Goal: Transaction & Acquisition: Subscribe to service/newsletter

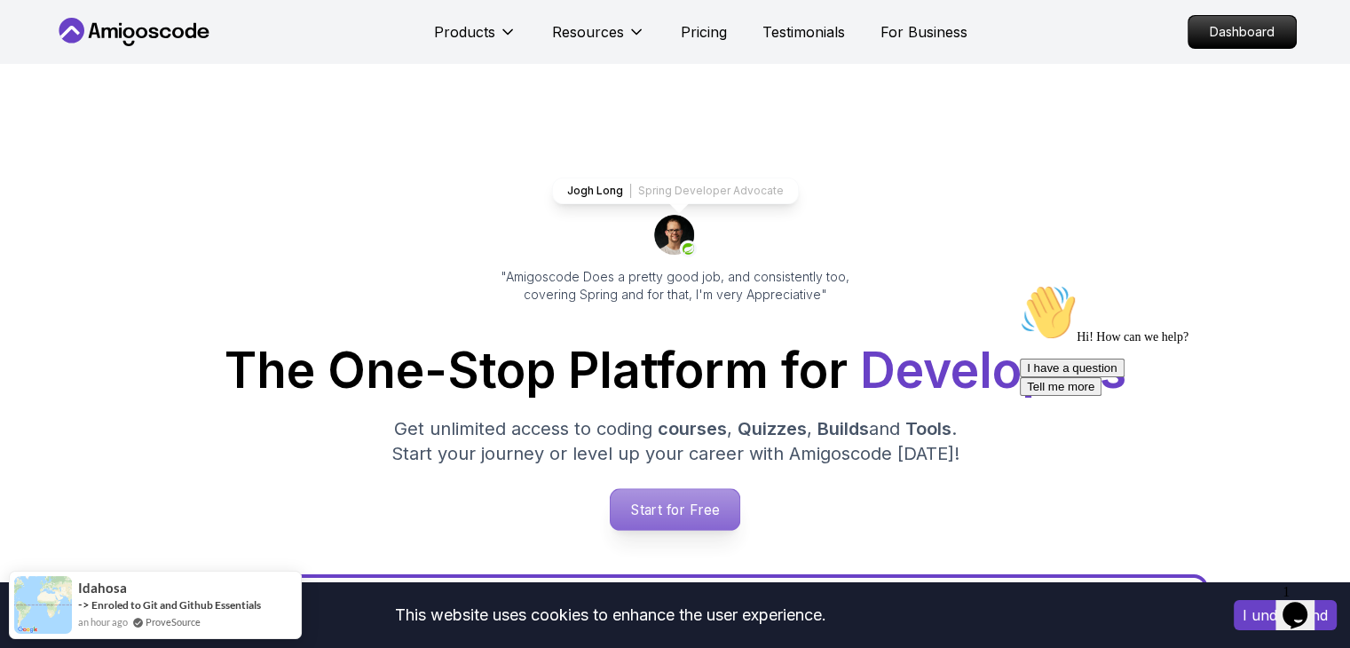
click at [674, 513] on p "Start for Free" at bounding box center [674, 509] width 129 height 41
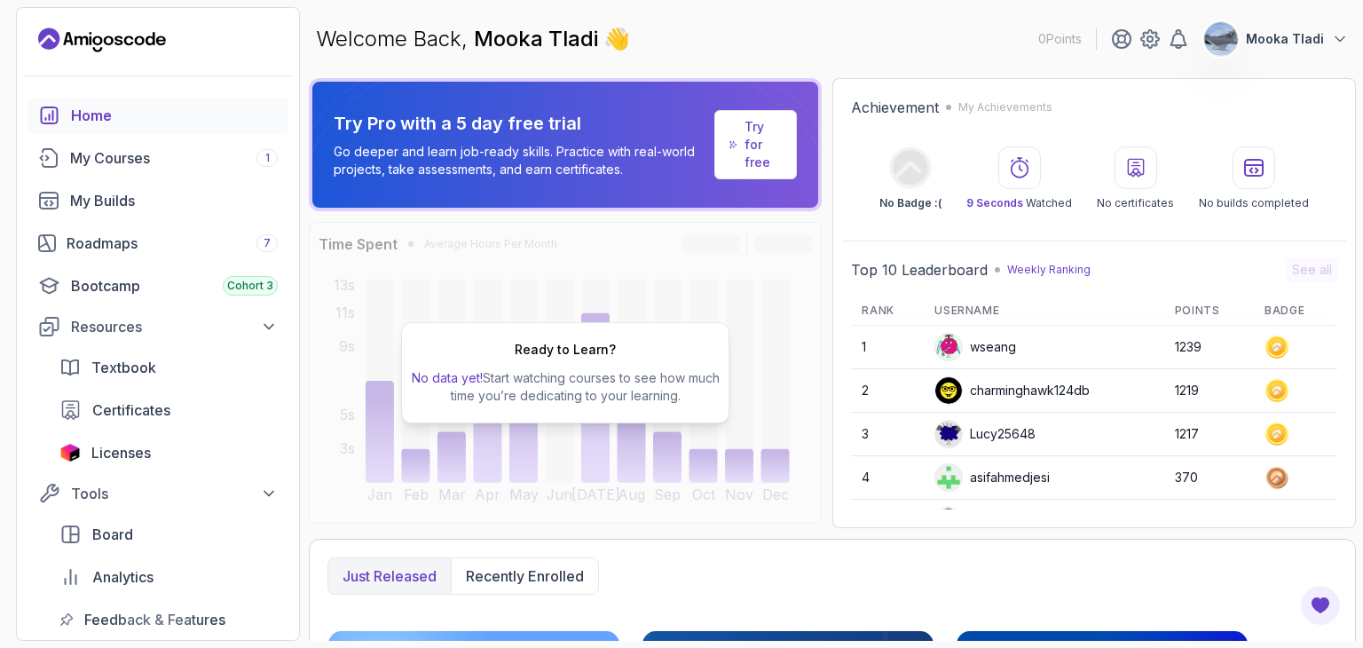
click at [632, 264] on div "Ready to Learn? No data yet! Start watching courses to see how much time you’re…" at bounding box center [565, 373] width 513 height 302
click at [764, 145] on p "Try for free" at bounding box center [762, 144] width 37 height 53
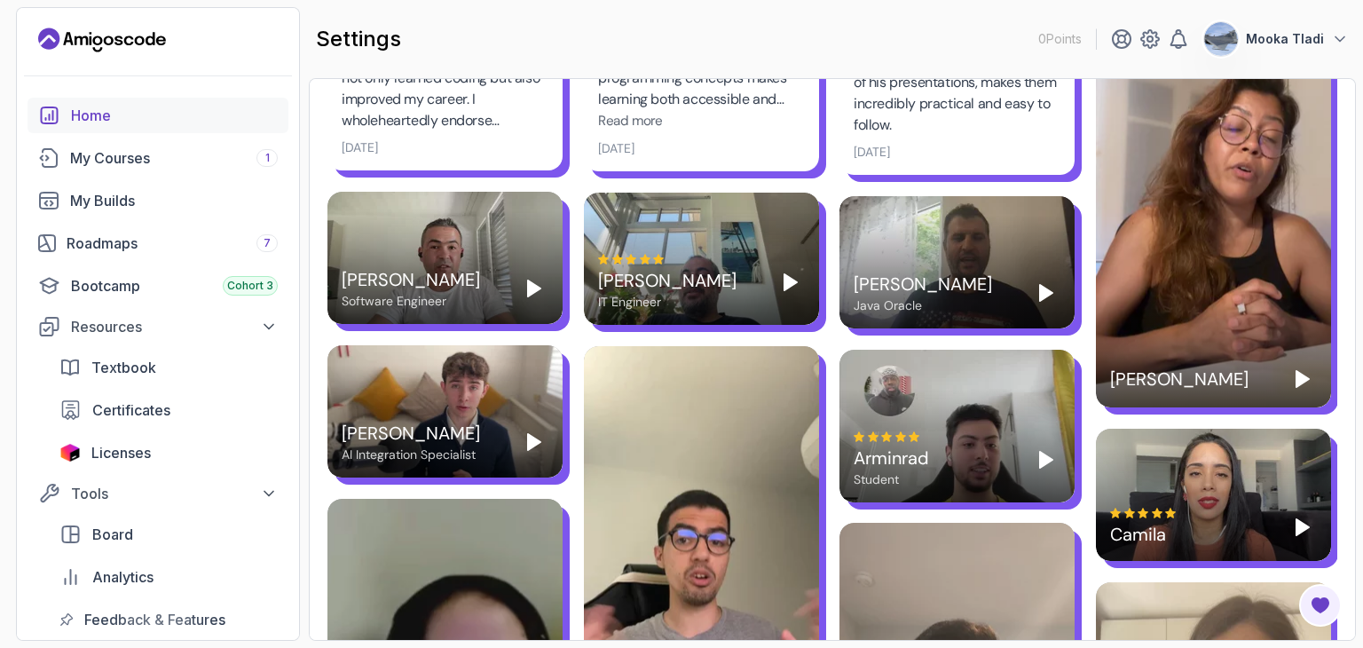
click at [98, 116] on div "Home" at bounding box center [174, 115] width 207 height 21
